Goal: Transaction & Acquisition: Purchase product/service

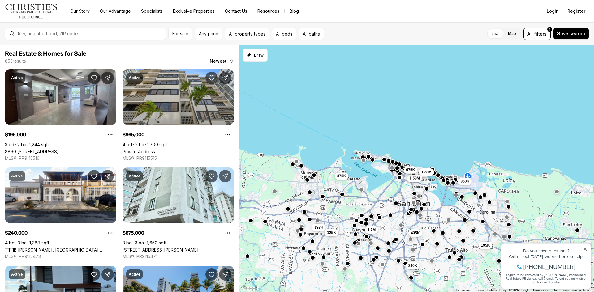
click at [507, 201] on button "button" at bounding box center [506, 201] width 5 height 5
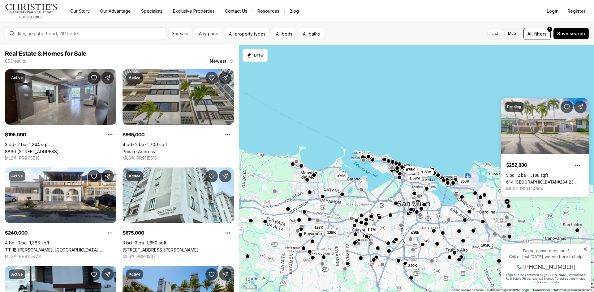
click at [510, 206] on button "button" at bounding box center [508, 206] width 5 height 5
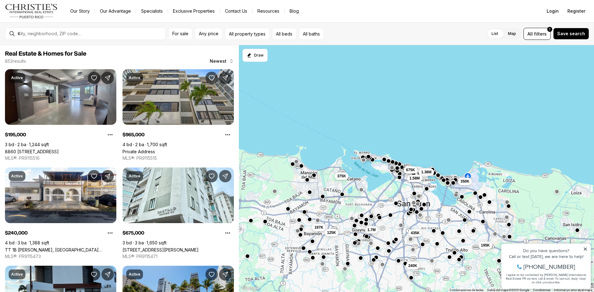
click at [509, 207] on button "button" at bounding box center [508, 206] width 5 height 5
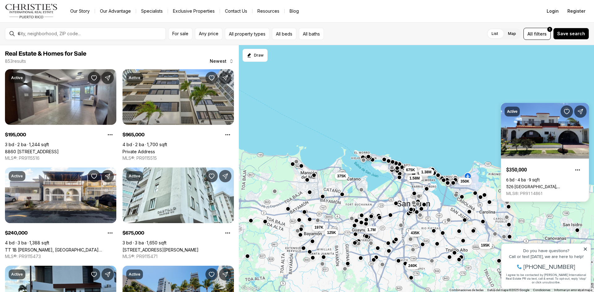
click at [508, 220] on div "195K 435K 965K 1.38M 1.58M 350K 197K 125K 1.7M 675K 375K 240K" at bounding box center [416, 168] width 355 height 247
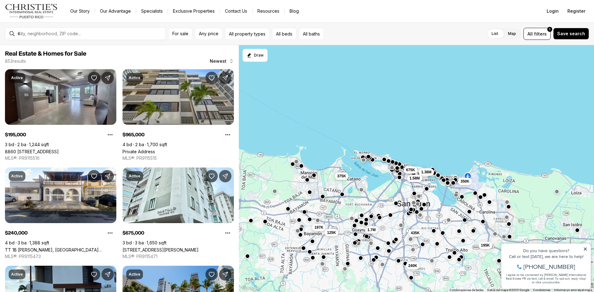
click at [508, 226] on button "button" at bounding box center [508, 224] width 5 height 5
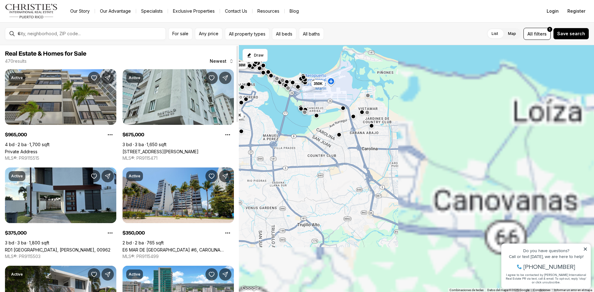
drag, startPoint x: 427, startPoint y: 237, endPoint x: 222, endPoint y: 99, distance: 247.0
click at [222, 99] on div "Real Estate & Homes for Sale 470 results Newest Active $965,000 4 bd 2 ba 1,700…" at bounding box center [297, 168] width 594 height 247
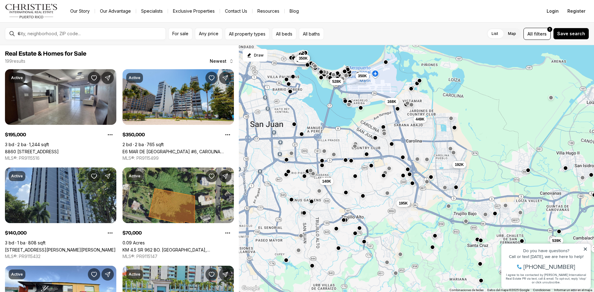
drag, startPoint x: 435, startPoint y: 131, endPoint x: 386, endPoint y: 157, distance: 55.6
click at [480, 123] on div "449K 168K 528K 350K 1.2M 2.5M 350K 195K 539K 70K 192K 140K" at bounding box center [416, 168] width 355 height 247
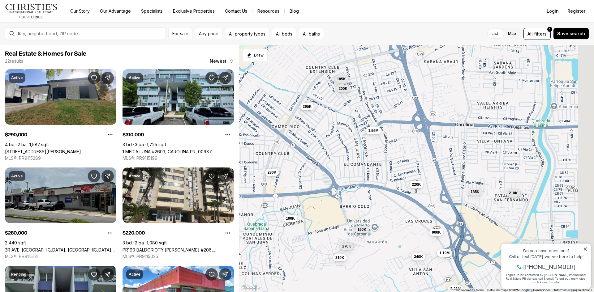
drag, startPoint x: 446, startPoint y: 147, endPoint x: 388, endPoint y: 171, distance: 62.4
click at [388, 171] on div "270K 1.19M 340K 310K 290K 325K 259K 5.26M 190K 1.55M 185K 185K 200K 75K 295K 79…" at bounding box center [416, 168] width 355 height 247
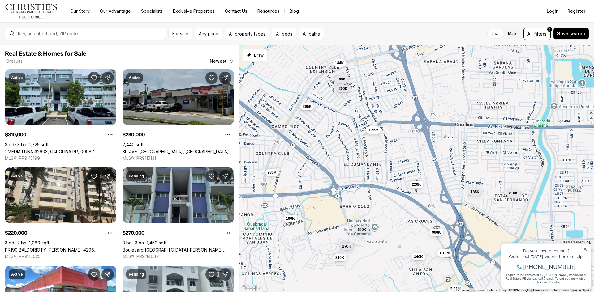
click at [371, 132] on span "1.55M" at bounding box center [373, 130] width 10 height 5
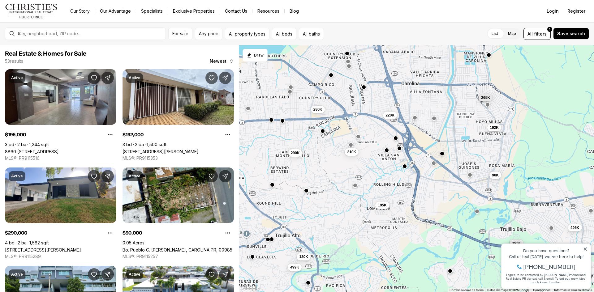
click at [305, 193] on button "button" at bounding box center [306, 190] width 5 height 5
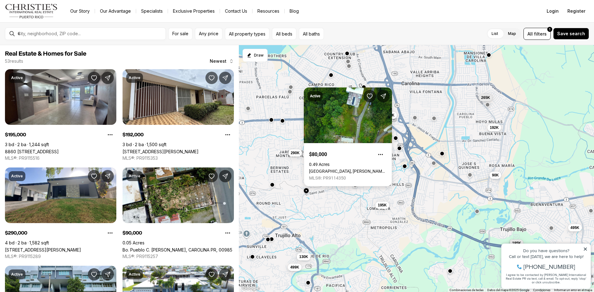
click at [334, 169] on link "[GEOGRAPHIC_DATA], [PERSON_NAME][GEOGRAPHIC_DATA], 00976" at bounding box center [348, 171] width 78 height 5
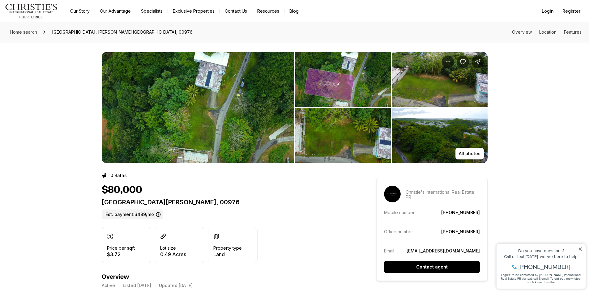
click at [238, 126] on img "View image gallery" at bounding box center [198, 107] width 192 height 111
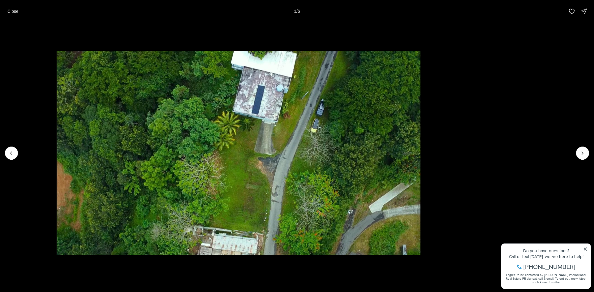
drag, startPoint x: 372, startPoint y: 143, endPoint x: 297, endPoint y: 139, distance: 74.9
click at [299, 139] on img "1 of 6" at bounding box center [239, 153] width 364 height 205
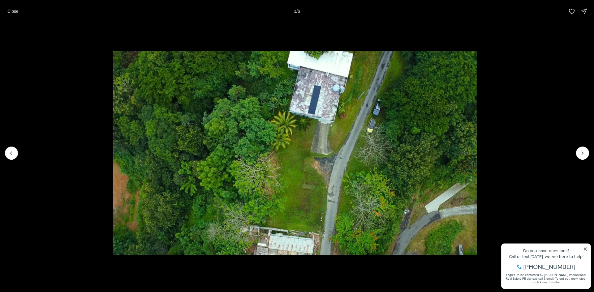
drag, startPoint x: 360, startPoint y: 153, endPoint x: 76, endPoint y: 161, distance: 284.5
click at [113, 161] on img "1 of 6" at bounding box center [295, 153] width 364 height 205
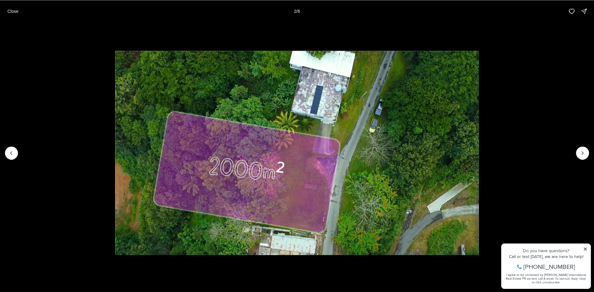
drag, startPoint x: 280, startPoint y: 175, endPoint x: -18, endPoint y: 161, distance: 298.7
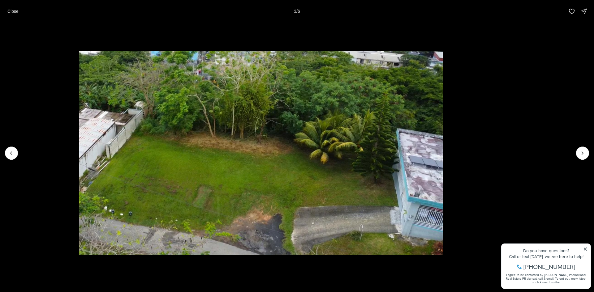
drag, startPoint x: 185, startPoint y: 169, endPoint x: 33, endPoint y: 159, distance: 152.5
click at [79, 158] on img "3 of 6" at bounding box center [261, 153] width 364 height 205
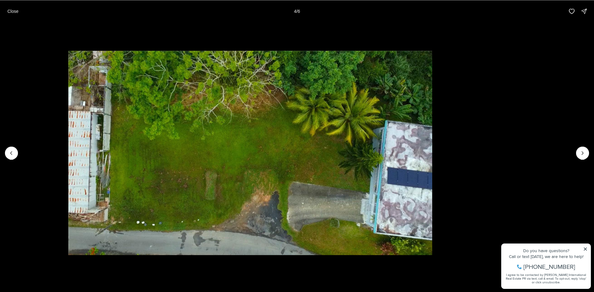
drag, startPoint x: 204, startPoint y: 143, endPoint x: 60, endPoint y: 136, distance: 144.0
click at [68, 136] on img "4 of 6" at bounding box center [250, 153] width 364 height 205
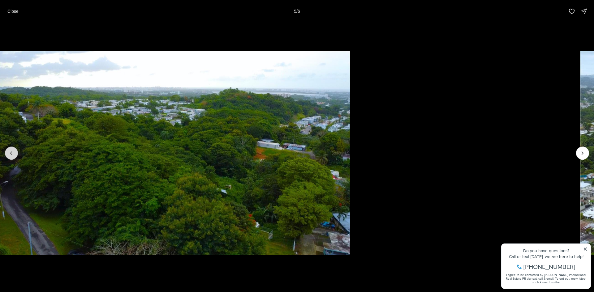
drag, startPoint x: 167, startPoint y: 159, endPoint x: 5, endPoint y: 154, distance: 161.5
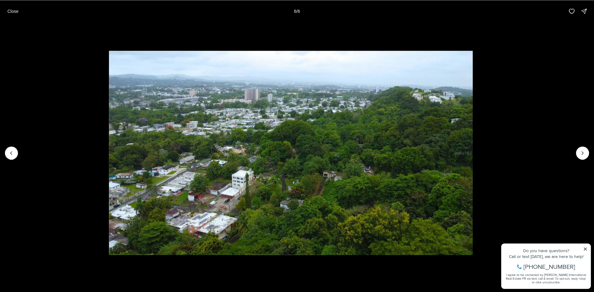
drag, startPoint x: 195, startPoint y: 152, endPoint x: 43, endPoint y: 150, distance: 152.4
click at [43, 143] on li "6 of 6" at bounding box center [291, 152] width 594 height 261
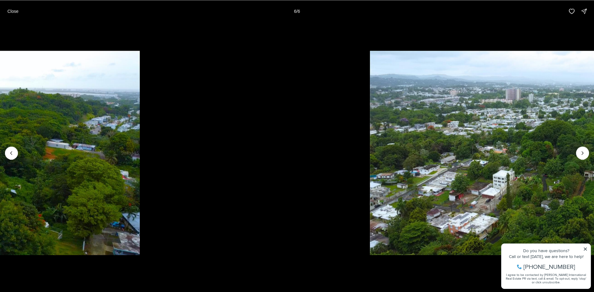
drag, startPoint x: 129, startPoint y: 154, endPoint x: 358, endPoint y: 165, distance: 229.4
click at [409, 152] on img "6 of 6" at bounding box center [552, 153] width 364 height 205
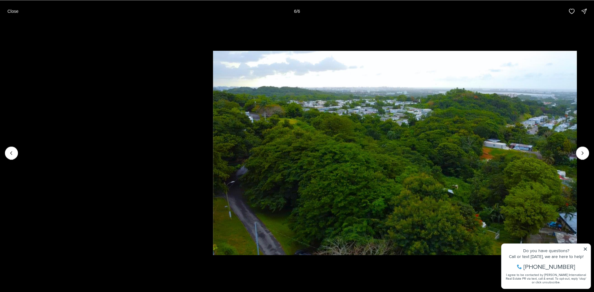
drag, startPoint x: 290, startPoint y: 152, endPoint x: 349, endPoint y: 157, distance: 59.2
click at [355, 152] on img "5 of 6" at bounding box center [395, 153] width 364 height 205
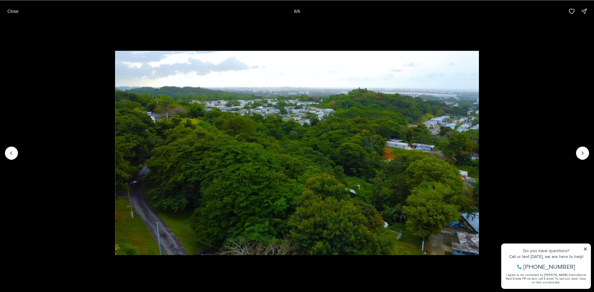
drag, startPoint x: 219, startPoint y: 146, endPoint x: 560, endPoint y: 160, distance: 341.3
click at [479, 160] on img "5 of 6" at bounding box center [297, 153] width 364 height 205
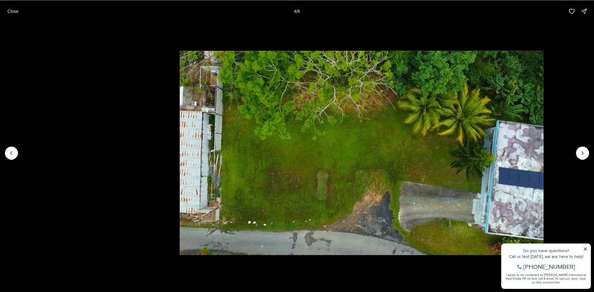
drag, startPoint x: 279, startPoint y: 150, endPoint x: 544, endPoint y: 183, distance: 267.1
click at [543, 183] on img "4 of 6" at bounding box center [362, 153] width 364 height 205
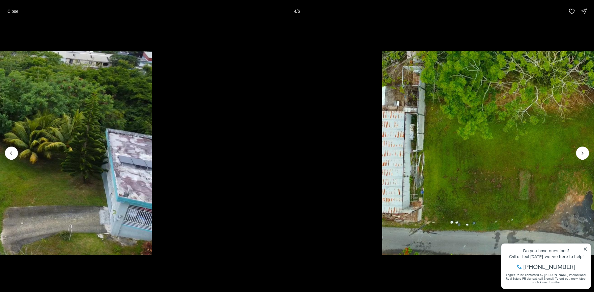
drag, startPoint x: 309, startPoint y: 150, endPoint x: 593, endPoint y: 150, distance: 283.2
click at [589, 149] on img "4 of 6" at bounding box center [564, 153] width 364 height 205
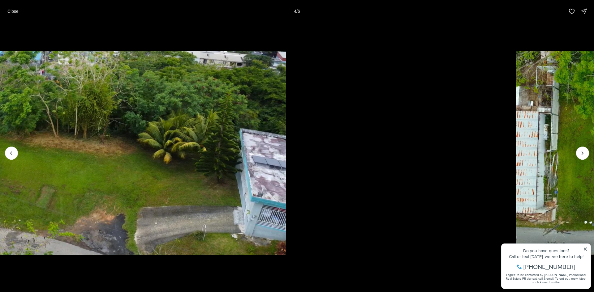
drag, startPoint x: 337, startPoint y: 117, endPoint x: 589, endPoint y: 131, distance: 252.4
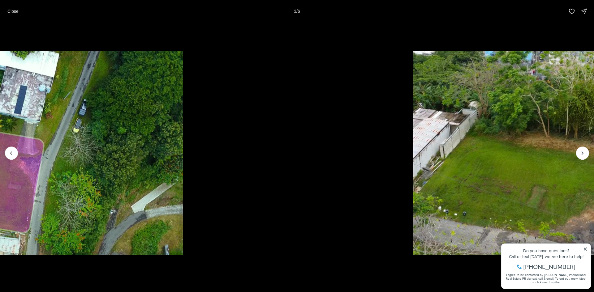
drag, startPoint x: 252, startPoint y: 150, endPoint x: 559, endPoint y: 179, distance: 308.7
click at [557, 174] on img "3 of 6" at bounding box center [595, 153] width 364 height 205
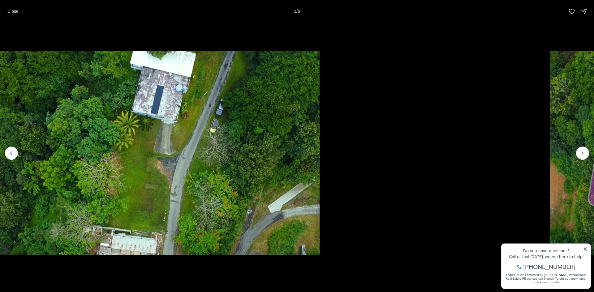
drag, startPoint x: 371, startPoint y: 154, endPoint x: 234, endPoint y: 149, distance: 136.4
click at [232, 149] on li "1 of 6" at bounding box center [138, 152] width 594 height 261
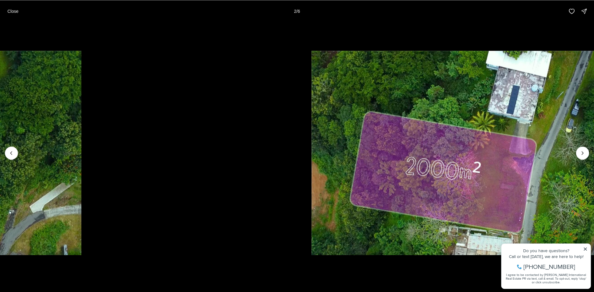
drag, startPoint x: 253, startPoint y: 155, endPoint x: 449, endPoint y: 182, distance: 197.6
click at [449, 181] on img "2 of 6" at bounding box center [493, 153] width 364 height 205
